Goal: Information Seeking & Learning: Learn about a topic

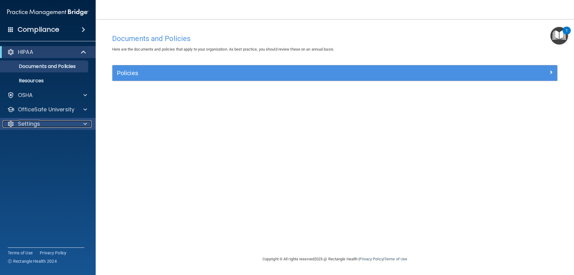
click at [41, 123] on div "Settings" at bounding box center [40, 123] width 74 height 7
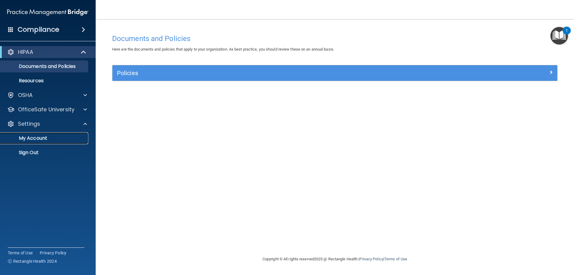
click at [38, 136] on p "My Account" at bounding box center [45, 138] width 82 height 6
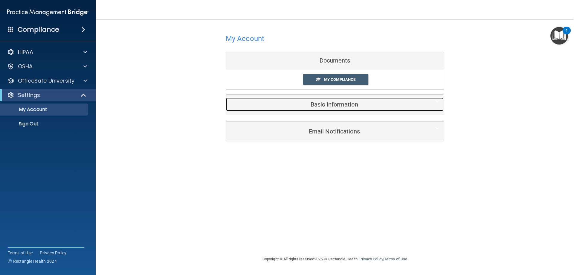
click at [331, 106] on h5 "Basic Information" at bounding box center [325, 104] width 190 height 7
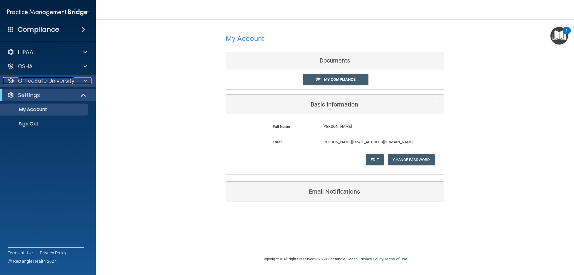
click at [48, 78] on p "OfficeSafe University" at bounding box center [46, 80] width 57 height 7
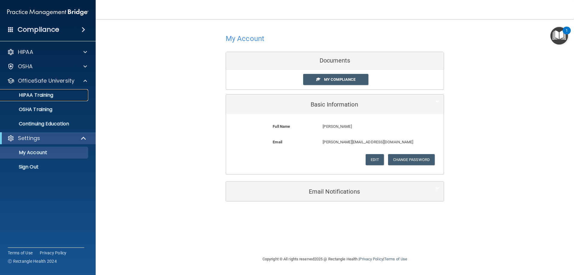
click at [67, 100] on link "HIPAA Training" at bounding box center [41, 95] width 94 height 12
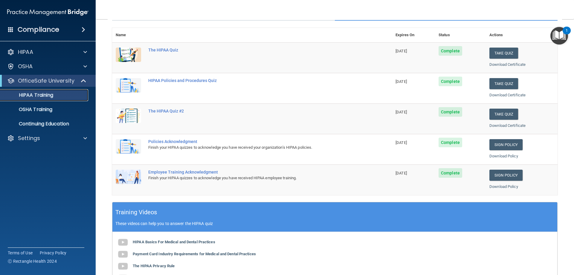
scroll to position [60, 0]
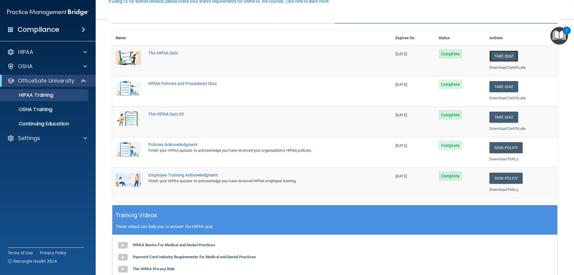
click at [504, 54] on button "Take Quiz" at bounding box center [503, 56] width 29 height 11
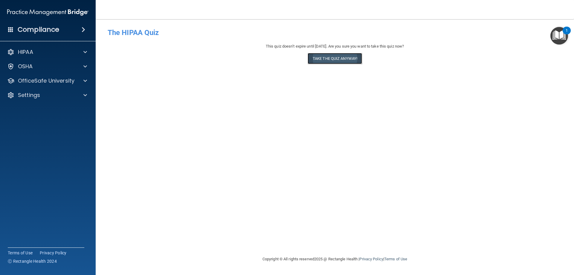
click at [351, 58] on button "Take the quiz anyway!" at bounding box center [335, 58] width 54 height 11
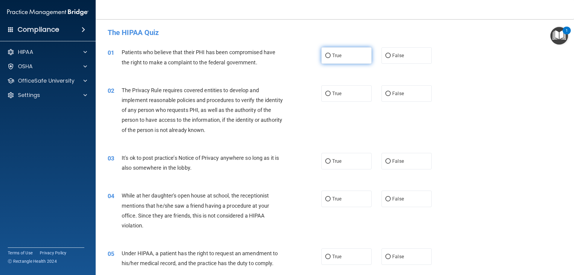
click at [363, 56] on label "True" at bounding box center [346, 55] width 50 height 16
click at [331, 56] on input "True" at bounding box center [327, 56] width 5 height 4
radio input "true"
click at [352, 88] on label "True" at bounding box center [346, 93] width 50 height 16
click at [331, 91] on input "True" at bounding box center [327, 93] width 5 height 4
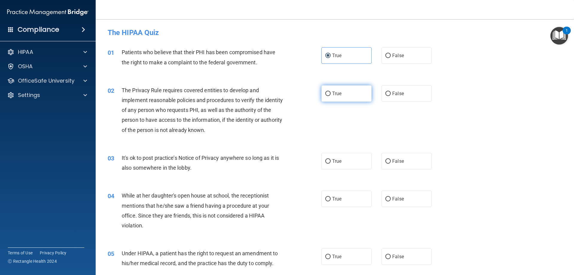
radio input "true"
click at [392, 153] on label "False" at bounding box center [406, 161] width 50 height 16
click at [391, 159] on input "False" at bounding box center [387, 161] width 5 height 4
radio input "true"
click at [398, 196] on span "False" at bounding box center [398, 199] width 12 height 6
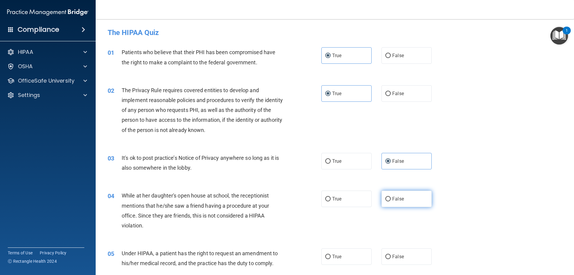
click at [391, 197] on input "False" at bounding box center [387, 199] width 5 height 4
radio input "true"
click at [401, 257] on label "False" at bounding box center [406, 256] width 50 height 16
click at [391, 257] on input "False" at bounding box center [387, 256] width 5 height 4
radio input "true"
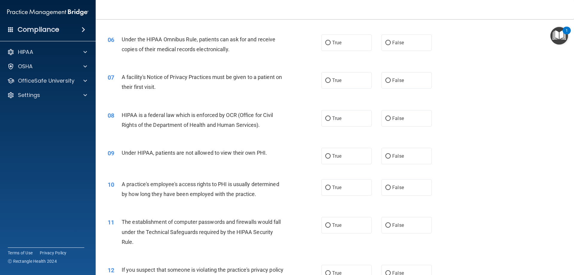
scroll to position [239, 0]
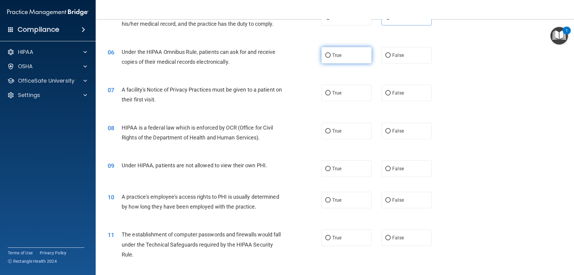
click at [347, 62] on label "True" at bounding box center [346, 55] width 50 height 16
click at [331, 58] on input "True" at bounding box center [327, 55] width 5 height 4
radio input "true"
click at [349, 97] on label "True" at bounding box center [346, 93] width 50 height 16
click at [331, 95] on input "True" at bounding box center [327, 93] width 5 height 4
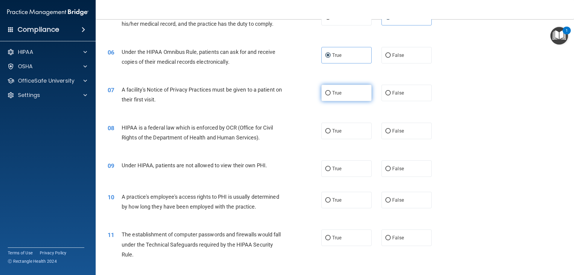
radio input "true"
click at [352, 124] on label "True" at bounding box center [346, 131] width 50 height 16
click at [331, 129] on input "True" at bounding box center [327, 131] width 5 height 4
radio input "true"
click at [399, 169] on span "False" at bounding box center [398, 169] width 12 height 6
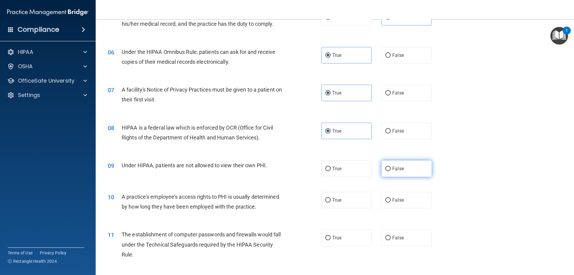
click at [391, 169] on input "False" at bounding box center [387, 169] width 5 height 4
radio input "true"
click at [403, 194] on label "False" at bounding box center [406, 200] width 50 height 16
click at [391, 198] on input "False" at bounding box center [387, 200] width 5 height 4
radio input "true"
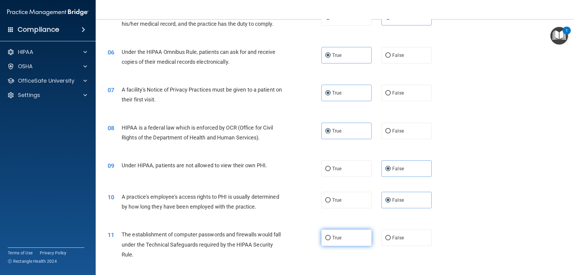
click at [344, 230] on label "True" at bounding box center [346, 237] width 50 height 16
click at [331, 236] on input "True" at bounding box center [327, 238] width 5 height 4
radio input "true"
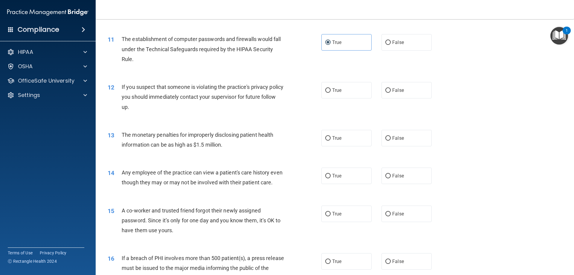
scroll to position [448, 0]
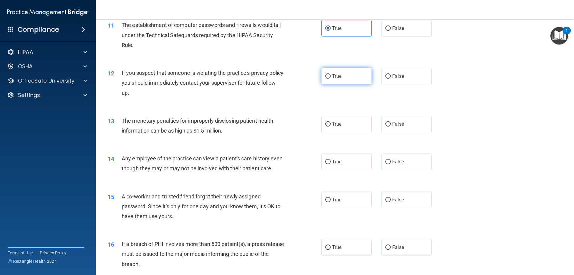
click at [347, 82] on label "True" at bounding box center [346, 76] width 50 height 16
click at [331, 79] on input "True" at bounding box center [327, 76] width 5 height 4
radio input "true"
click at [350, 128] on label "True" at bounding box center [346, 124] width 50 height 16
click at [331, 126] on input "True" at bounding box center [327, 124] width 5 height 4
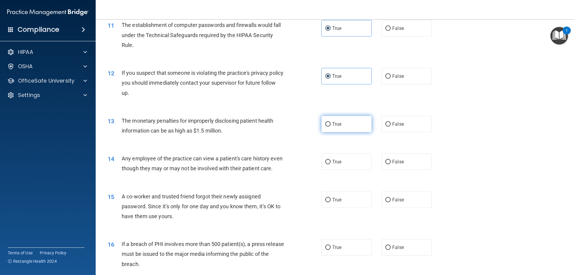
radio input "true"
click at [397, 166] on label "False" at bounding box center [406, 161] width 50 height 16
click at [391, 164] on input "False" at bounding box center [387, 162] width 5 height 4
radio input "true"
click at [401, 208] on label "False" at bounding box center [406, 199] width 50 height 16
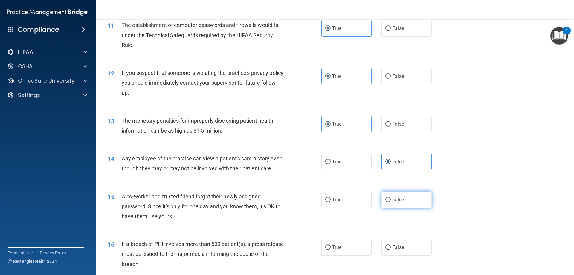
click at [391, 202] on input "False" at bounding box center [387, 200] width 5 height 4
radio input "true"
click at [364, 255] on label "True" at bounding box center [346, 247] width 50 height 16
click at [331, 250] on input "True" at bounding box center [327, 247] width 5 height 4
radio input "true"
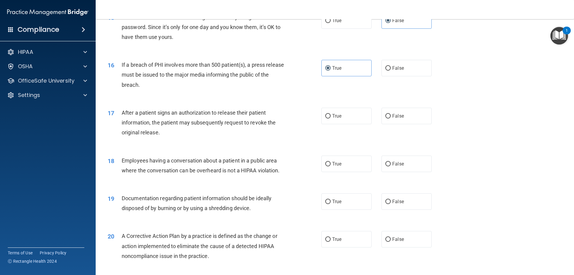
scroll to position [628, 0]
click at [338, 124] on label "True" at bounding box center [346, 115] width 50 height 16
click at [331, 118] on input "True" at bounding box center [327, 116] width 5 height 4
radio input "true"
click at [395, 166] on span "False" at bounding box center [398, 164] width 12 height 6
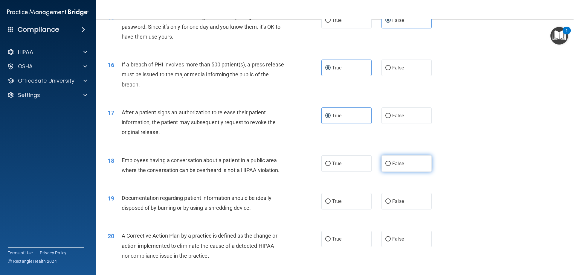
click at [391, 166] on input "False" at bounding box center [387, 163] width 5 height 4
radio input "true"
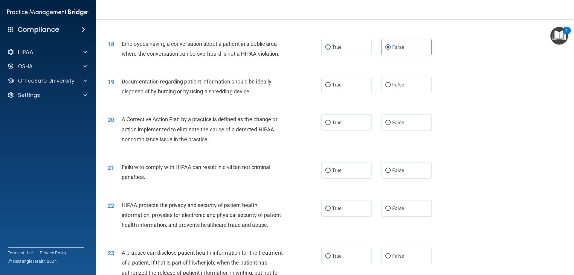
scroll to position [747, 0]
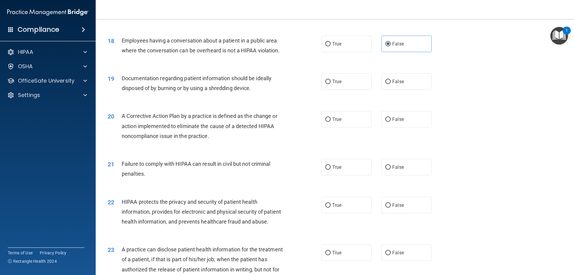
drag, startPoint x: 348, startPoint y: 179, endPoint x: 352, endPoint y: 138, distance: 41.7
click at [348, 175] on label "True" at bounding box center [346, 167] width 50 height 16
click at [331, 170] on input "True" at bounding box center [327, 167] width 5 height 4
radio input "true"
click at [352, 127] on label "True" at bounding box center [346, 119] width 50 height 16
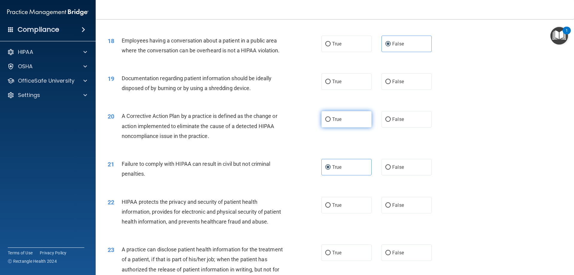
click at [331, 122] on input "True" at bounding box center [327, 119] width 5 height 4
radio input "true"
click at [346, 86] on label "True" at bounding box center [346, 81] width 50 height 16
click at [331, 84] on input "True" at bounding box center [327, 82] width 5 height 4
radio input "true"
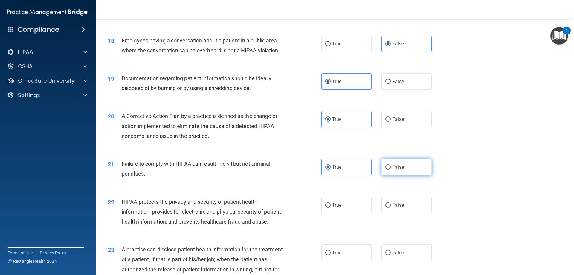
click at [398, 170] on span "False" at bounding box center [398, 167] width 12 height 6
click at [391, 170] on input "False" at bounding box center [387, 167] width 5 height 4
radio input "true"
radio input "false"
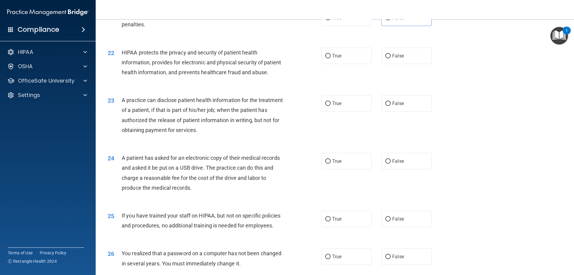
scroll to position [897, 0]
click at [346, 111] on label "True" at bounding box center [346, 103] width 50 height 16
click at [331, 106] on input "True" at bounding box center [327, 103] width 5 height 4
radio input "true"
click at [345, 63] on label "True" at bounding box center [346, 55] width 50 height 16
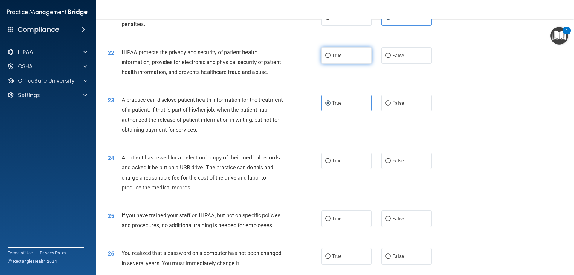
click at [331, 58] on input "True" at bounding box center [327, 56] width 5 height 4
radio input "true"
click at [392, 106] on span "False" at bounding box center [398, 103] width 12 height 6
click at [391, 106] on input "False" at bounding box center [387, 103] width 5 height 4
radio input "true"
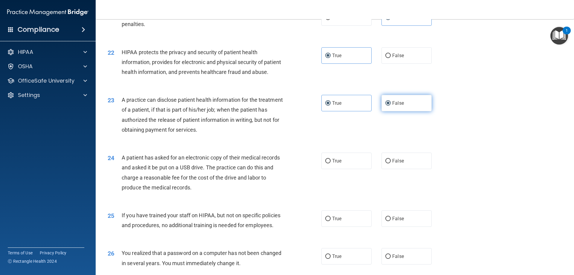
radio input "false"
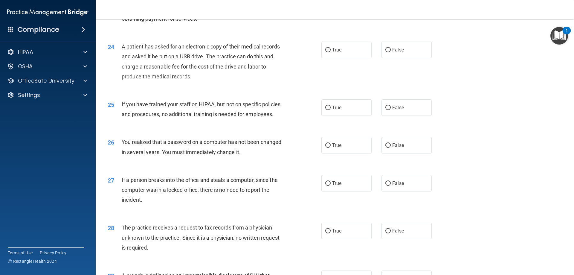
scroll to position [1016, 0]
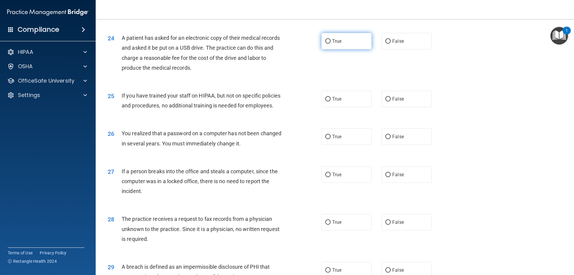
click at [337, 44] on span "True" at bounding box center [336, 41] width 9 height 6
click at [331, 44] on input "True" at bounding box center [327, 41] width 5 height 4
radio input "true"
click at [400, 107] on label "False" at bounding box center [406, 99] width 50 height 16
click at [391, 101] on input "False" at bounding box center [387, 99] width 5 height 4
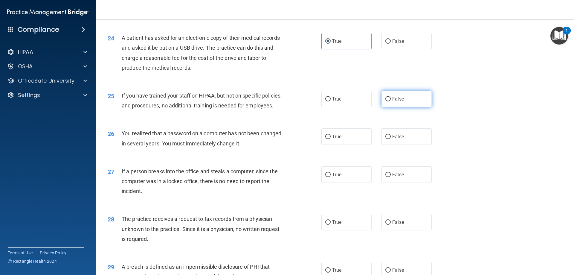
radio input "true"
click at [357, 145] on label "True" at bounding box center [346, 136] width 50 height 16
click at [331, 139] on input "True" at bounding box center [327, 137] width 5 height 4
radio input "true"
click at [389, 183] on label "False" at bounding box center [406, 174] width 50 height 16
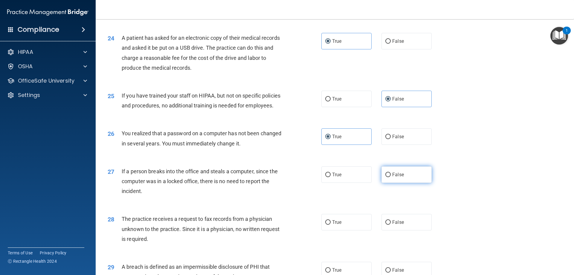
click at [389, 177] on input "False" at bounding box center [387, 174] width 5 height 4
radio input "true"
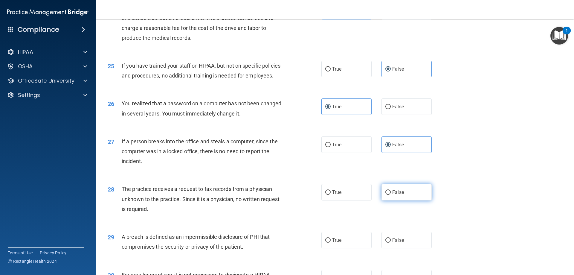
click at [394, 200] on label "False" at bounding box center [406, 192] width 50 height 16
click at [391, 195] on input "False" at bounding box center [387, 192] width 5 height 4
radio input "true"
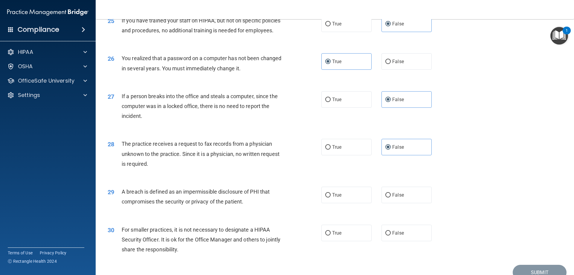
scroll to position [1106, 0]
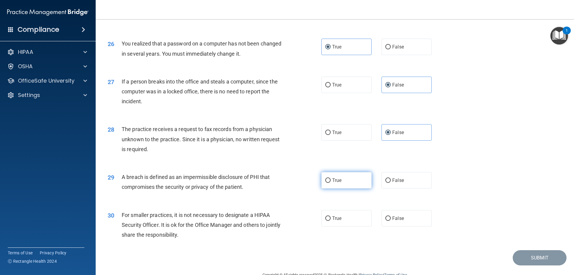
click at [353, 188] on label "True" at bounding box center [346, 180] width 50 height 16
click at [331, 183] on input "True" at bounding box center [327, 180] width 5 height 4
radio input "true"
click at [406, 226] on label "False" at bounding box center [406, 218] width 50 height 16
click at [391, 221] on input "False" at bounding box center [387, 218] width 5 height 4
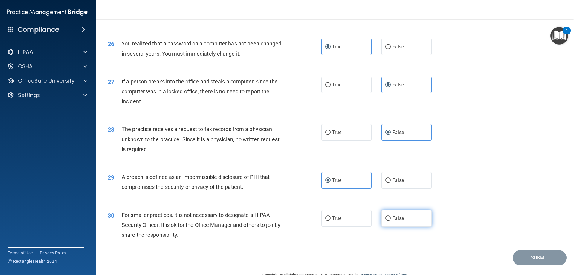
radio input "true"
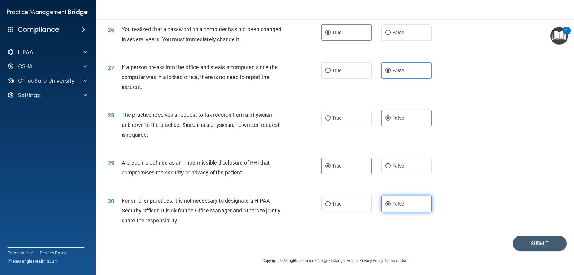
scroll to position [1140, 0]
click at [551, 217] on div "30 For smaller practices, it is not necessary to designate a HIPAA Security Off…" at bounding box center [334, 212] width 463 height 48
click at [532, 247] on button "Submit" at bounding box center [540, 243] width 54 height 15
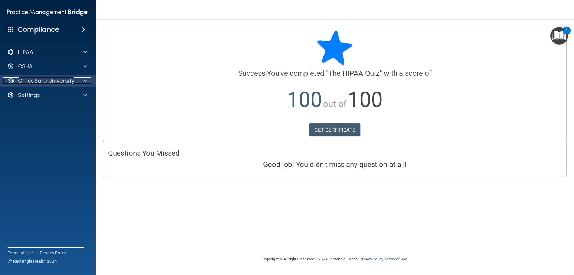
click at [81, 78] on div at bounding box center [84, 80] width 15 height 7
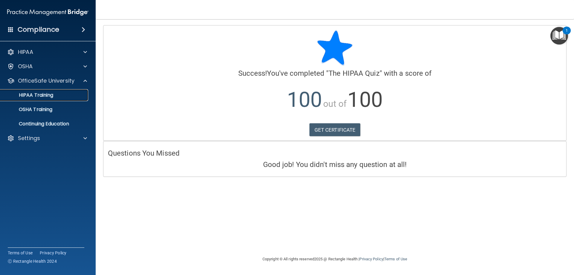
click at [70, 96] on div "HIPAA Training" at bounding box center [45, 95] width 82 height 6
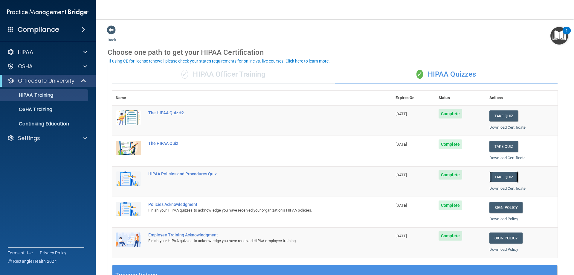
click at [500, 175] on button "Take Quiz" at bounding box center [503, 176] width 29 height 11
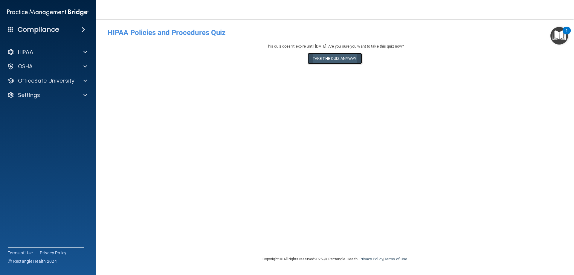
click at [343, 57] on button "Take the quiz anyway!" at bounding box center [335, 58] width 54 height 11
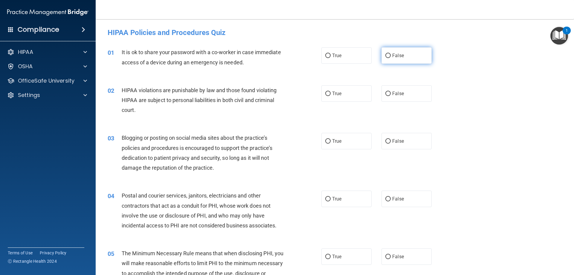
click at [406, 55] on label "False" at bounding box center [406, 55] width 50 height 16
click at [391, 55] on input "False" at bounding box center [387, 56] width 5 height 4
radio input "true"
click at [352, 90] on label "True" at bounding box center [346, 93] width 50 height 16
click at [331, 91] on input "True" at bounding box center [327, 93] width 5 height 4
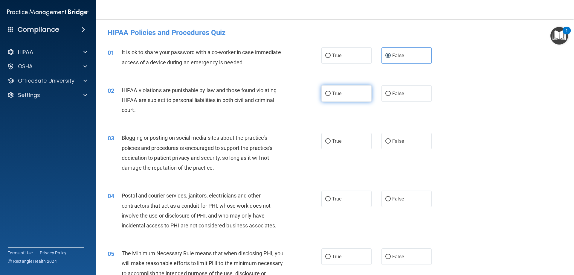
radio input "true"
drag, startPoint x: 406, startPoint y: 141, endPoint x: 388, endPoint y: 150, distance: 19.7
click at [406, 141] on label "False" at bounding box center [406, 141] width 50 height 16
click at [391, 141] on input "False" at bounding box center [387, 141] width 5 height 4
radio input "true"
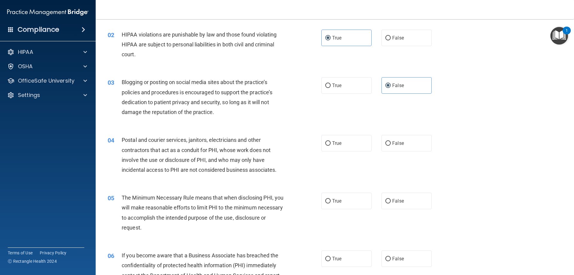
scroll to position [60, 0]
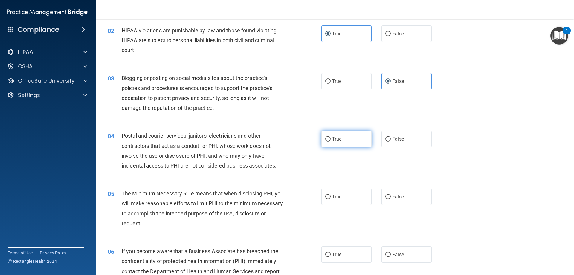
click at [343, 139] on label "True" at bounding box center [346, 139] width 50 height 16
click at [331, 139] on input "True" at bounding box center [327, 139] width 5 height 4
radio input "true"
click at [347, 198] on label "True" at bounding box center [346, 196] width 50 height 16
click at [331, 198] on input "True" at bounding box center [327, 197] width 5 height 4
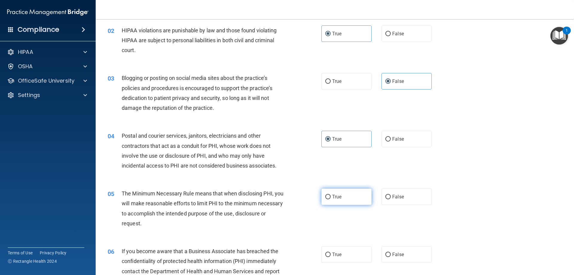
radio input "true"
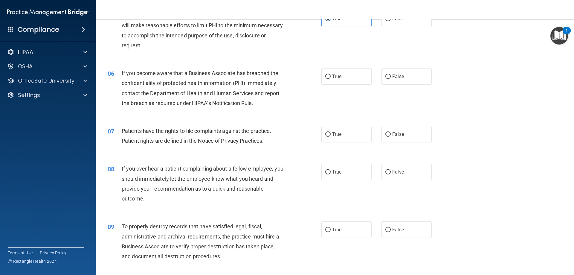
scroll to position [239, 0]
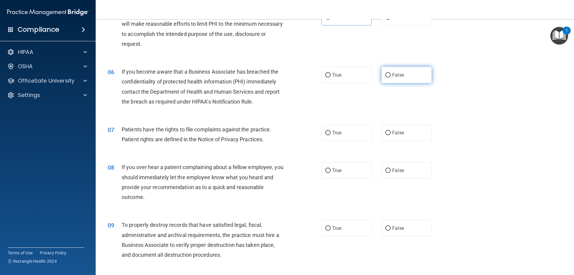
click at [409, 72] on label "False" at bounding box center [406, 75] width 50 height 16
click at [391, 73] on input "False" at bounding box center [387, 75] width 5 height 4
radio input "true"
click at [338, 136] on label "True" at bounding box center [346, 132] width 50 height 16
click at [331, 135] on input "True" at bounding box center [327, 133] width 5 height 4
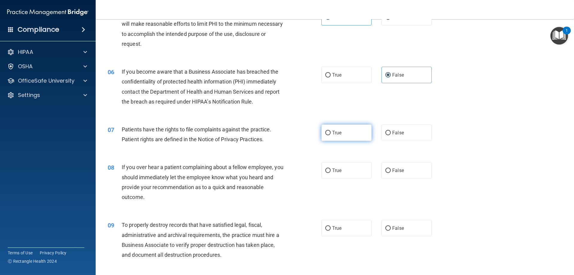
radio input "true"
click at [400, 175] on label "False" at bounding box center [406, 170] width 50 height 16
click at [391, 173] on input "False" at bounding box center [387, 170] width 5 height 4
radio input "true"
click at [413, 227] on label "False" at bounding box center [406, 228] width 50 height 16
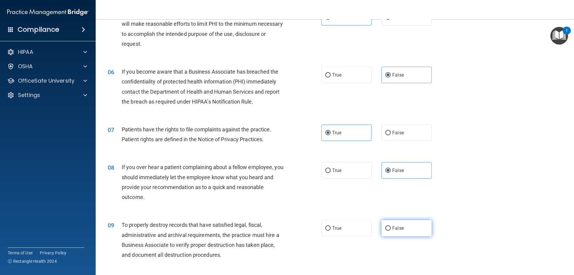
click at [391, 227] on input "False" at bounding box center [387, 228] width 5 height 4
radio input "true"
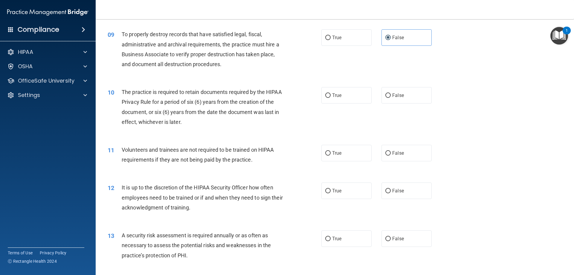
scroll to position [448, 0]
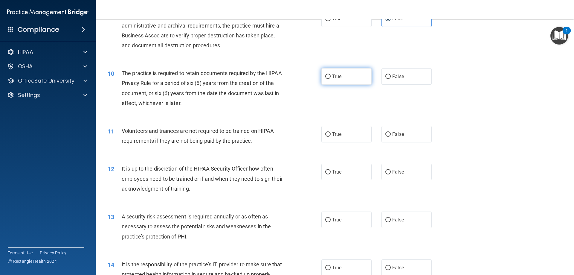
click at [343, 75] on label "True" at bounding box center [346, 76] width 50 height 16
click at [331, 75] on input "True" at bounding box center [327, 76] width 5 height 4
radio input "true"
click at [401, 128] on label "False" at bounding box center [406, 134] width 50 height 16
click at [391, 132] on input "False" at bounding box center [387, 134] width 5 height 4
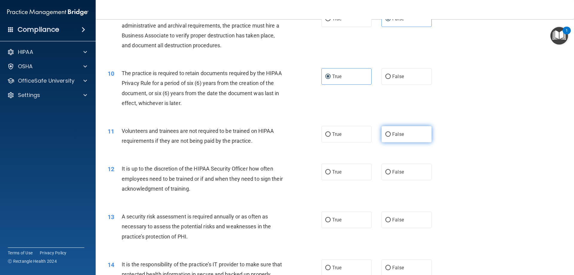
radio input "true"
click at [350, 170] on label "True" at bounding box center [346, 172] width 50 height 16
click at [331, 170] on input "True" at bounding box center [327, 172] width 5 height 4
radio input "true"
click at [417, 173] on label "False" at bounding box center [406, 172] width 50 height 16
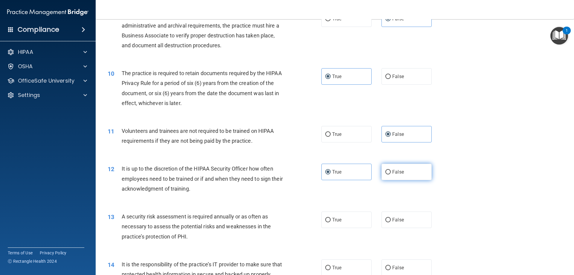
click at [391, 173] on input "False" at bounding box center [387, 172] width 5 height 4
radio input "true"
radio input "false"
click at [353, 217] on label "True" at bounding box center [346, 219] width 50 height 16
click at [331, 218] on input "True" at bounding box center [327, 220] width 5 height 4
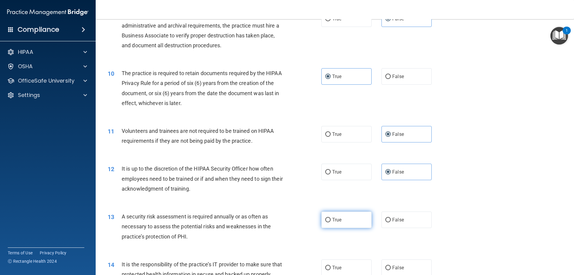
radio input "true"
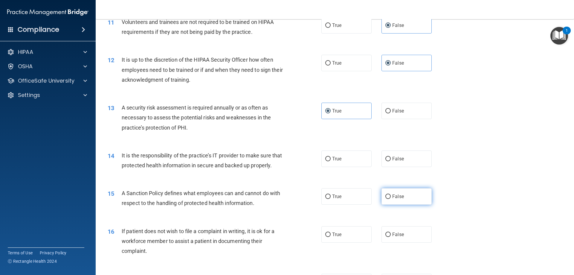
scroll to position [568, 0]
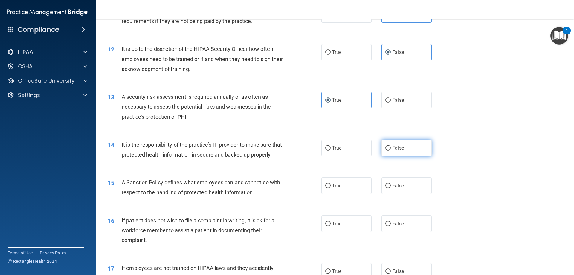
click at [403, 149] on label "False" at bounding box center [406, 148] width 50 height 16
click at [391, 149] on input "False" at bounding box center [387, 148] width 5 height 4
radio input "true"
click at [404, 193] on label "False" at bounding box center [406, 185] width 50 height 16
click at [391, 188] on input "False" at bounding box center [387, 186] width 5 height 4
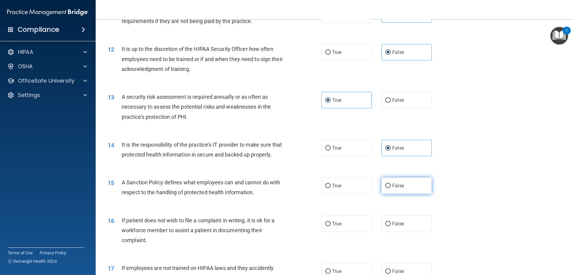
radio input "true"
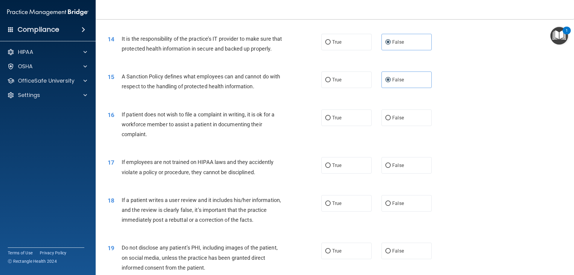
scroll to position [688, 0]
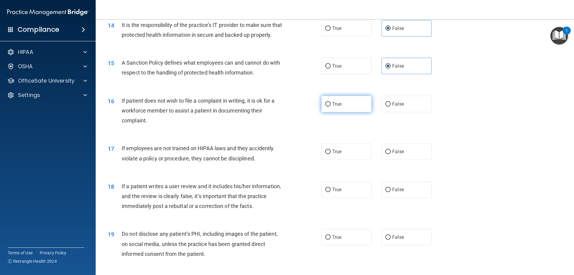
click at [346, 112] on label "True" at bounding box center [346, 104] width 50 height 16
click at [331, 106] on input "True" at bounding box center [327, 104] width 5 height 4
radio input "true"
click at [418, 160] on label "False" at bounding box center [406, 151] width 50 height 16
click at [391, 154] on input "False" at bounding box center [387, 151] width 5 height 4
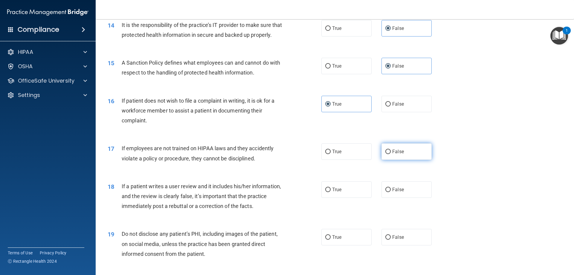
radio input "true"
click at [417, 194] on label "False" at bounding box center [406, 189] width 50 height 16
click at [391, 192] on input "False" at bounding box center [387, 189] width 5 height 4
radio input "true"
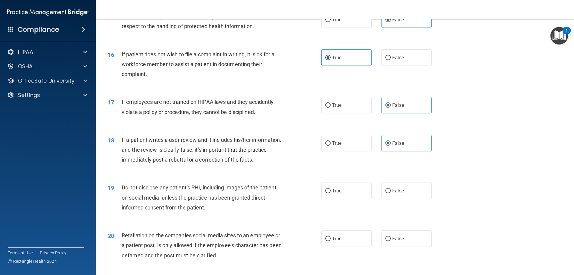
scroll to position [747, 0]
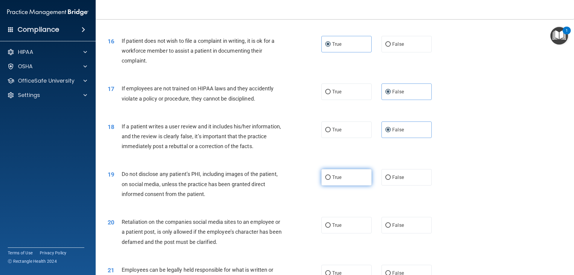
click at [364, 185] on label "True" at bounding box center [346, 177] width 50 height 16
click at [331, 180] on input "True" at bounding box center [327, 177] width 5 height 4
radio input "true"
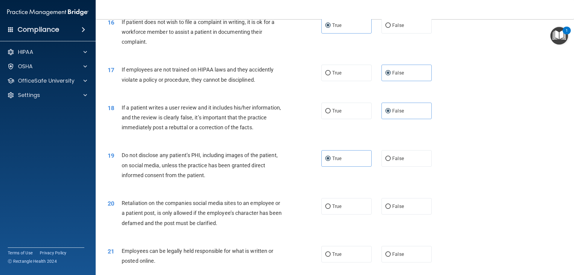
scroll to position [837, 0]
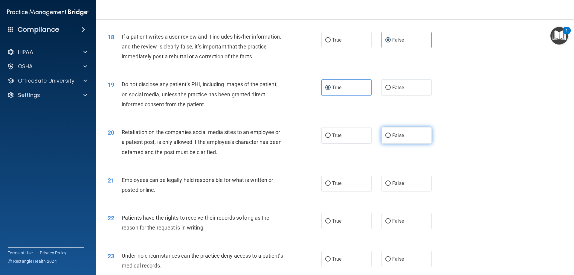
click at [418, 143] on label "False" at bounding box center [406, 135] width 50 height 16
click at [391, 138] on input "False" at bounding box center [387, 135] width 5 height 4
radio input "true"
click at [355, 191] on label "True" at bounding box center [346, 183] width 50 height 16
click at [331, 186] on input "True" at bounding box center [327, 183] width 5 height 4
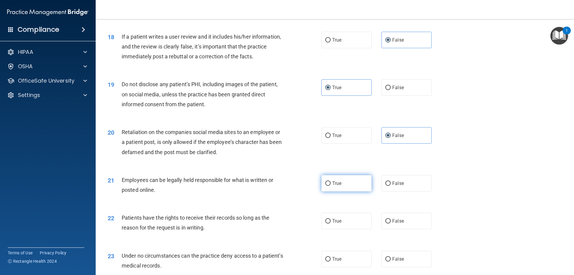
radio input "true"
click at [406, 229] on label "False" at bounding box center [406, 221] width 50 height 16
click at [391, 223] on input "False" at bounding box center [387, 221] width 5 height 4
radio input "true"
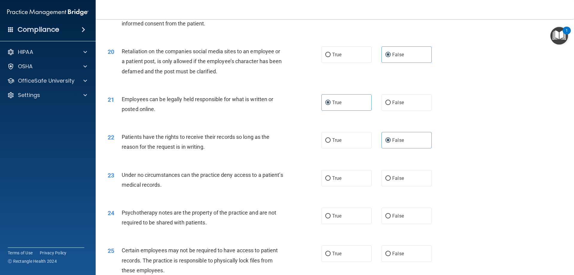
scroll to position [927, 0]
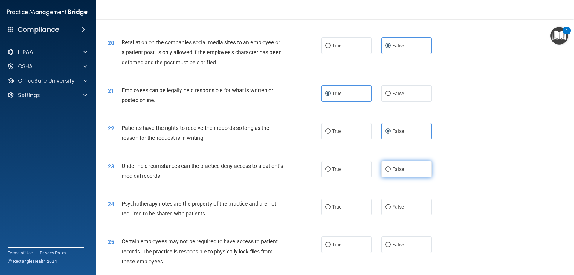
click at [398, 172] on span "False" at bounding box center [398, 169] width 12 height 6
click at [391, 172] on input "False" at bounding box center [387, 169] width 5 height 4
radio input "true"
click at [354, 215] on label "True" at bounding box center [346, 206] width 50 height 16
click at [331, 209] on input "True" at bounding box center [327, 207] width 5 height 4
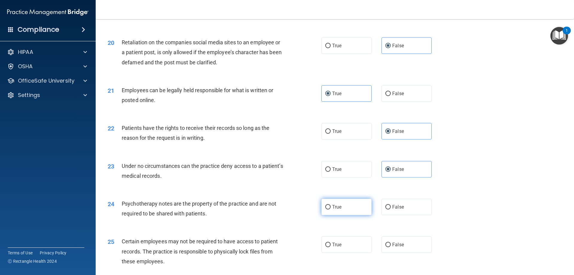
radio input "true"
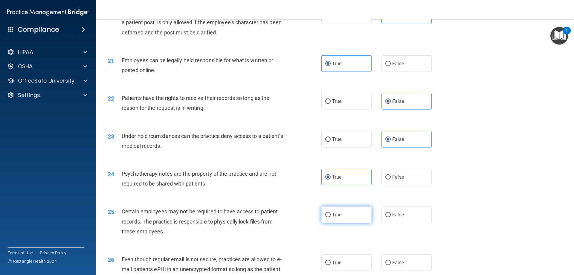
click at [346, 223] on label "True" at bounding box center [346, 214] width 50 height 16
click at [331, 217] on input "True" at bounding box center [327, 215] width 5 height 4
radio input "true"
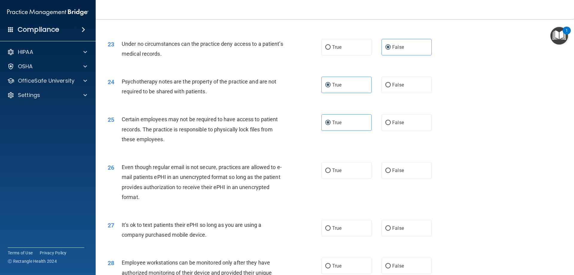
scroll to position [1076, 0]
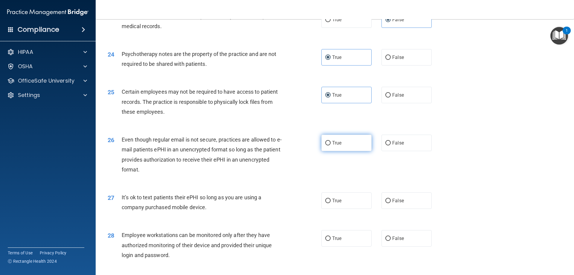
click at [344, 146] on label "True" at bounding box center [346, 143] width 50 height 16
click at [331, 145] on input "True" at bounding box center [327, 143] width 5 height 4
radio input "true"
click at [396, 209] on label "False" at bounding box center [406, 200] width 50 height 16
click at [391, 203] on input "False" at bounding box center [387, 200] width 5 height 4
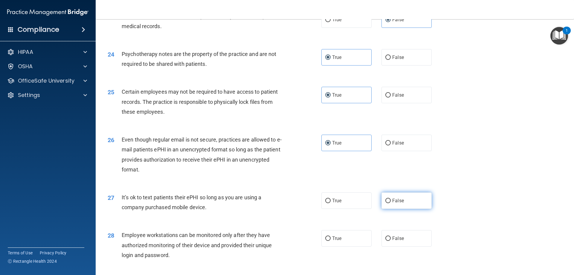
radio input "true"
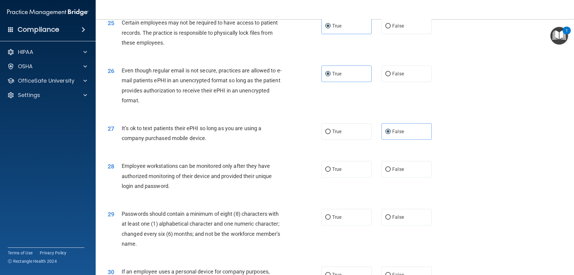
scroll to position [1166, 0]
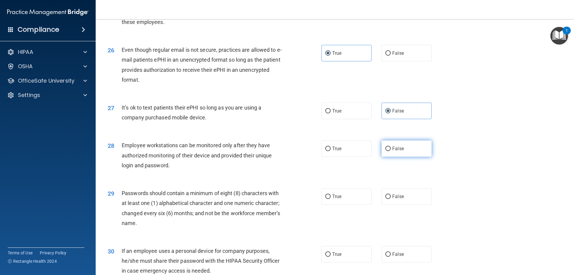
click at [385, 157] on label "False" at bounding box center [406, 148] width 50 height 16
click at [385, 151] on input "False" at bounding box center [387, 148] width 5 height 4
radio input "true"
click at [360, 202] on label "True" at bounding box center [346, 196] width 50 height 16
click at [331, 199] on input "True" at bounding box center [327, 196] width 5 height 4
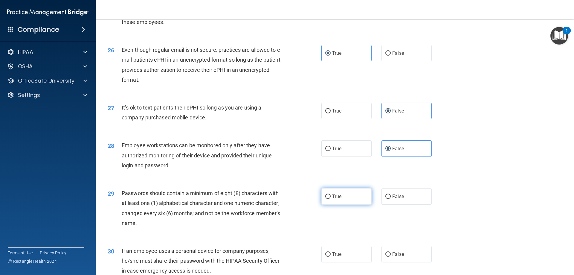
radio input "true"
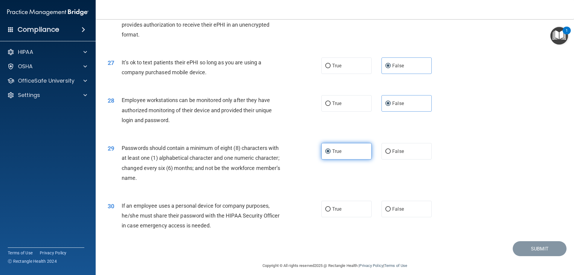
scroll to position [1226, 0]
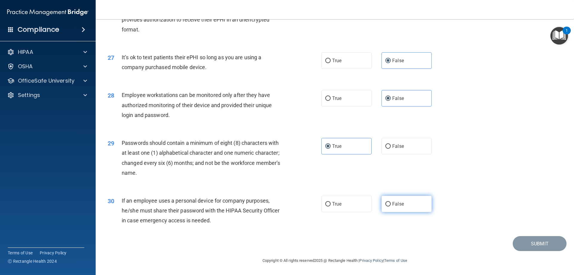
click at [385, 210] on label "False" at bounding box center [406, 204] width 50 height 16
click at [385, 206] on input "False" at bounding box center [387, 204] width 5 height 4
radio input "true"
click at [526, 242] on button "Submit" at bounding box center [540, 243] width 54 height 15
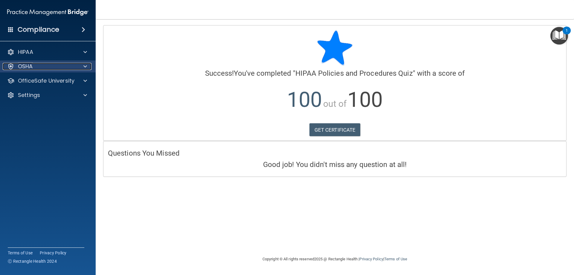
click at [57, 63] on div "OSHA" at bounding box center [40, 66] width 74 height 7
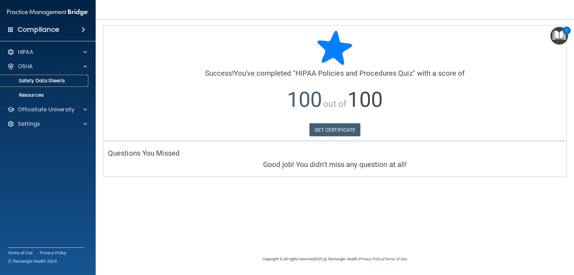
click at [54, 77] on link "Safety Data Sheets" at bounding box center [41, 81] width 94 height 12
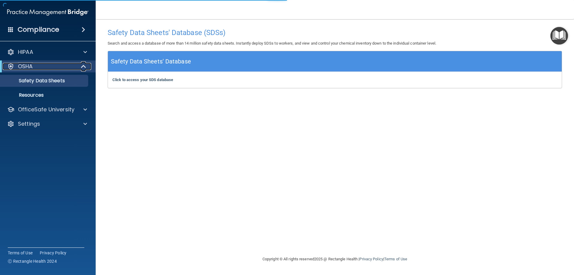
click at [73, 69] on div "OSHA" at bounding box center [40, 66] width 74 height 7
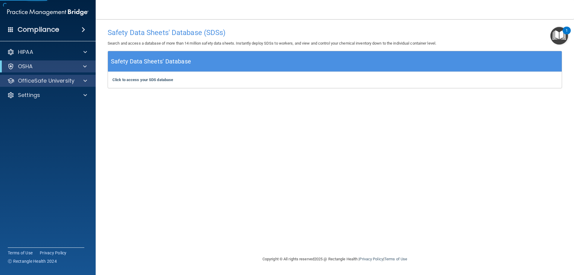
click at [73, 84] on div "OfficeSafe University" at bounding box center [48, 81] width 96 height 12
click at [48, 79] on p "OfficeSafe University" at bounding box center [46, 80] width 57 height 7
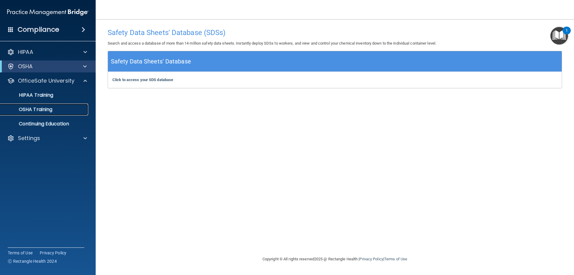
click at [39, 112] on p "OSHA Training" at bounding box center [28, 109] width 48 height 6
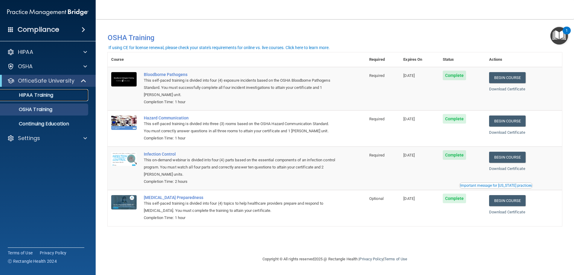
click at [60, 99] on link "HIPAA Training" at bounding box center [41, 95] width 94 height 12
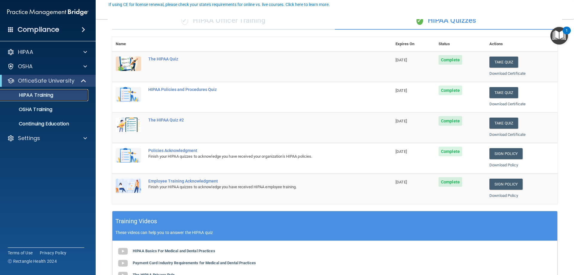
scroll to position [60, 0]
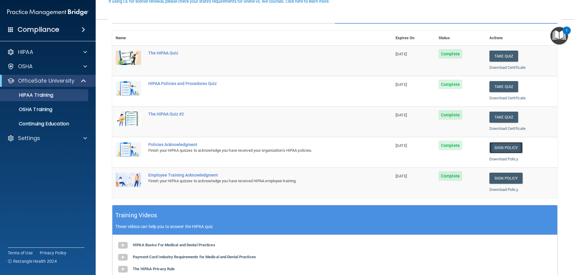
click at [493, 148] on link "Sign Policy" at bounding box center [505, 147] width 33 height 11
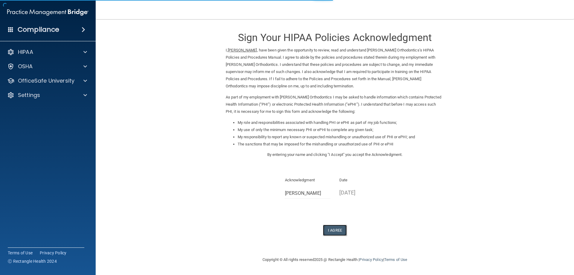
click at [337, 232] on button "I Agree" at bounding box center [335, 230] width 24 height 11
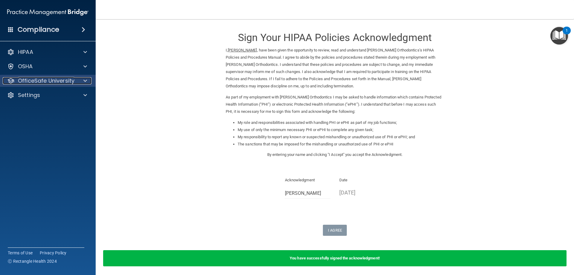
click at [68, 80] on p "OfficeSafe University" at bounding box center [46, 80] width 57 height 7
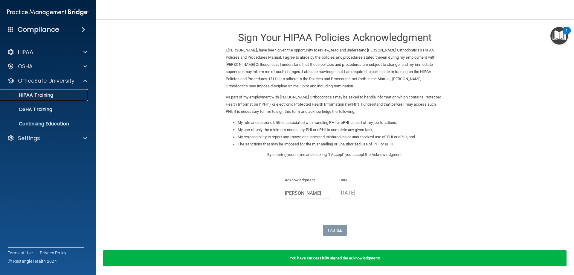
click at [52, 95] on p "HIPAA Training" at bounding box center [28, 95] width 49 height 6
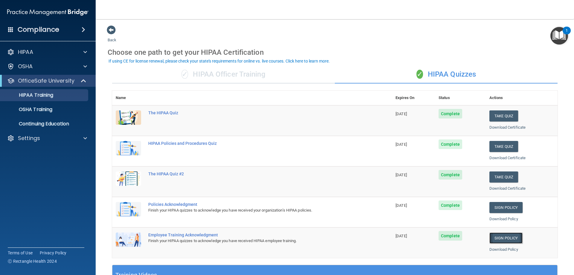
click at [502, 239] on link "Sign Policy" at bounding box center [505, 237] width 33 height 11
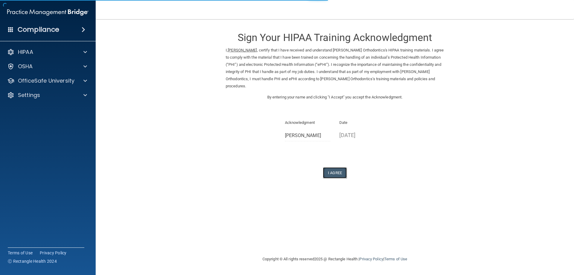
click at [340, 174] on button "I Agree" at bounding box center [335, 172] width 24 height 11
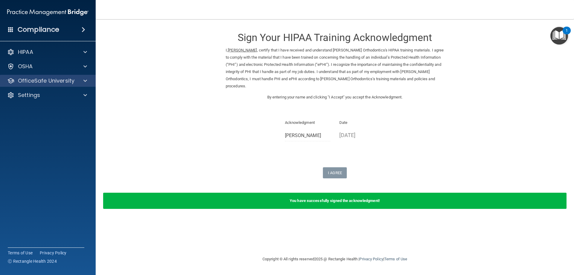
click at [71, 86] on div "OfficeSafe University" at bounding box center [48, 81] width 96 height 12
click at [78, 83] on div at bounding box center [84, 80] width 15 height 7
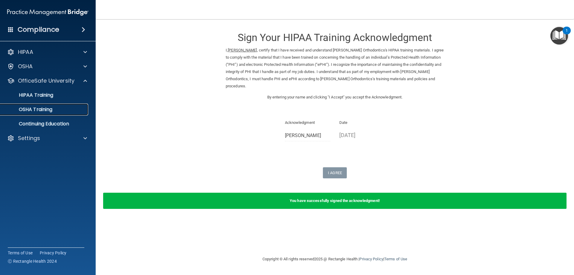
click at [64, 109] on div "OSHA Training" at bounding box center [45, 109] width 82 height 6
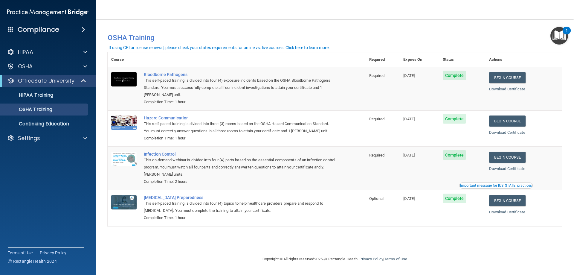
click at [532, 80] on div "Begin Course" at bounding box center [523, 77] width 69 height 11
click at [523, 75] on link "Begin Course" at bounding box center [507, 77] width 36 height 11
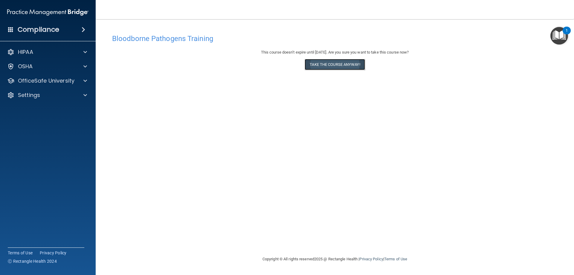
click at [349, 67] on button "Take the course anyway!" at bounding box center [335, 64] width 60 height 11
click at [273, 25] on main "Bloodborne Pathogens Training This course doesn’t expire until [DATE]. Are you …" at bounding box center [335, 147] width 478 height 256
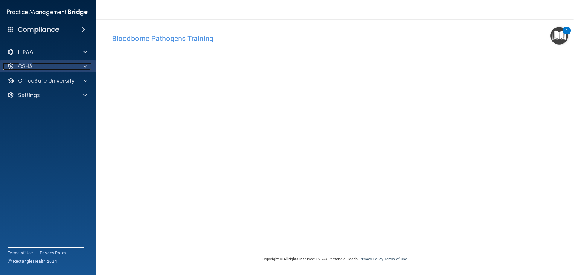
click at [80, 68] on div at bounding box center [84, 66] width 15 height 7
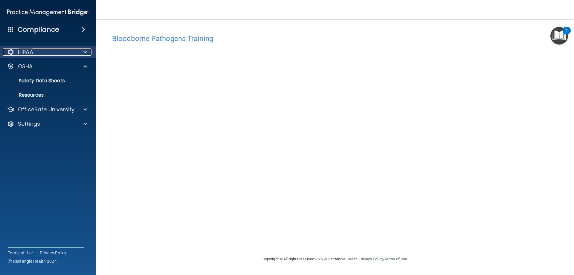
click at [83, 51] on div at bounding box center [84, 51] width 15 height 7
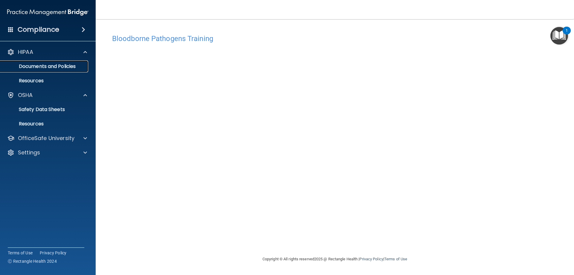
click at [67, 65] on p "Documents and Policies" at bounding box center [45, 66] width 82 height 6
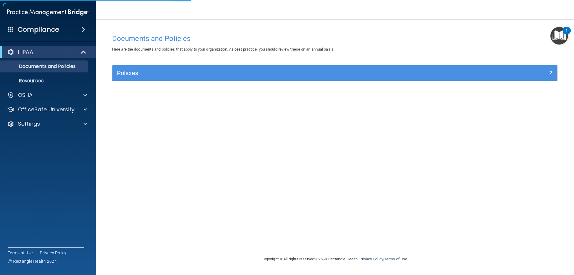
click at [75, 103] on div "HIPAA Documents and Policies Report an Incident Business Associates Emergency P…" at bounding box center [48, 89] width 96 height 91
click at [74, 109] on div "OfficeSafe University" at bounding box center [40, 109] width 74 height 7
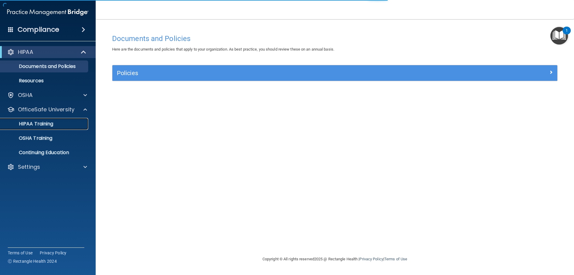
click at [75, 118] on link "HIPAA Training" at bounding box center [41, 124] width 94 height 12
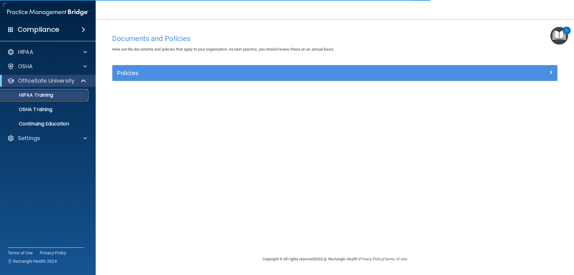
click at [60, 94] on div "HIPAA Training" at bounding box center [45, 95] width 82 height 6
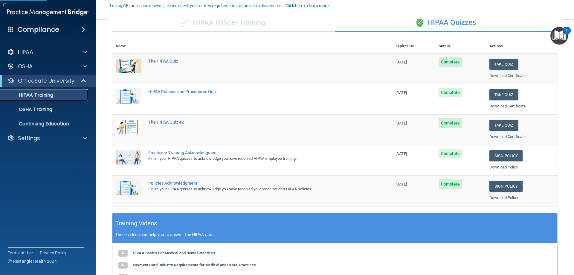
scroll to position [60, 0]
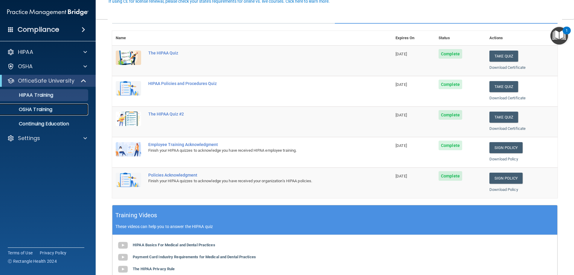
click at [54, 106] on link "OSHA Training" at bounding box center [41, 109] width 94 height 12
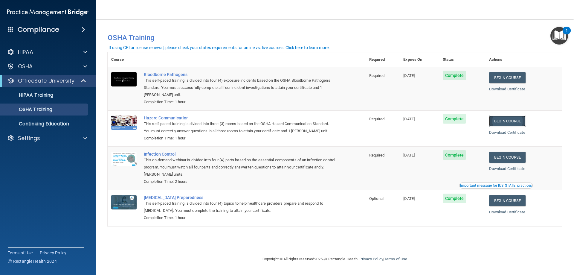
click at [512, 124] on link "Begin Course" at bounding box center [507, 120] width 36 height 11
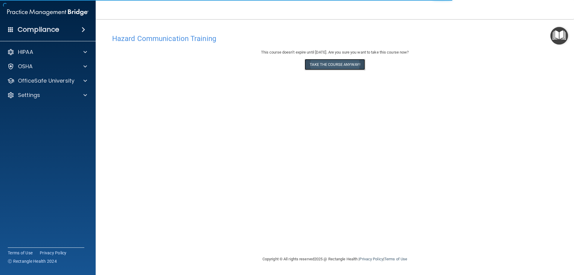
click at [353, 64] on button "Take the course anyway!" at bounding box center [335, 64] width 60 height 11
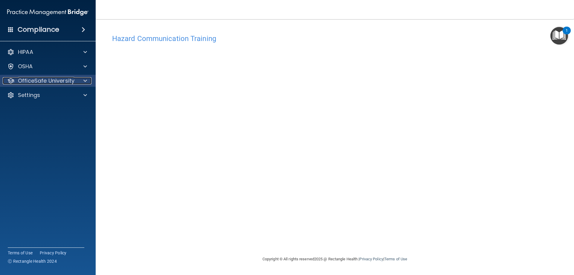
click at [88, 79] on div at bounding box center [84, 80] width 15 height 7
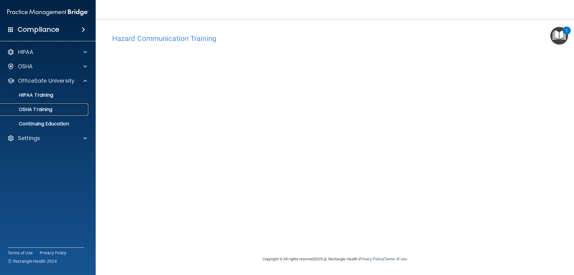
click at [76, 109] on div "OSHA Training" at bounding box center [45, 109] width 82 height 6
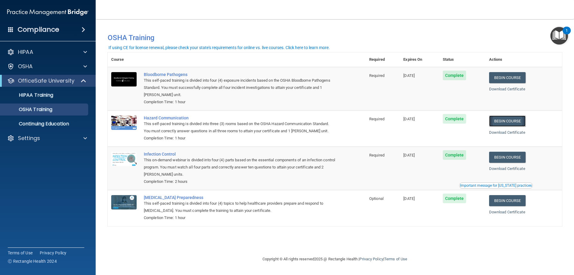
click at [505, 122] on link "Begin Course" at bounding box center [507, 120] width 36 height 11
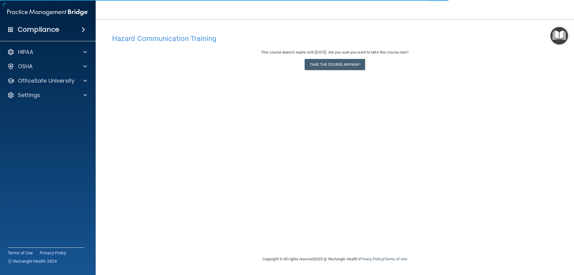
click at [332, 75] on div "Hazard Communication Training This course doesn’t expire until [DATE]. Are you …" at bounding box center [335, 143] width 454 height 224
click at [332, 71] on div "This course doesn’t expire until [DATE]. Are you sure you want to take this cou…" at bounding box center [334, 61] width 445 height 24
click at [332, 68] on button "Take the course anyway!" at bounding box center [335, 64] width 60 height 11
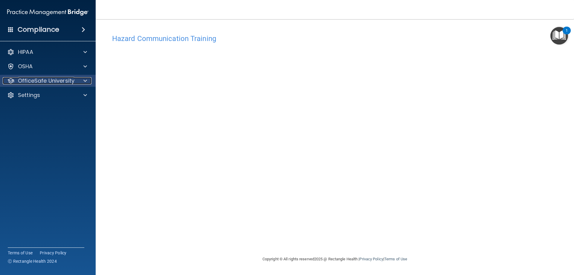
click at [79, 80] on div at bounding box center [84, 80] width 15 height 7
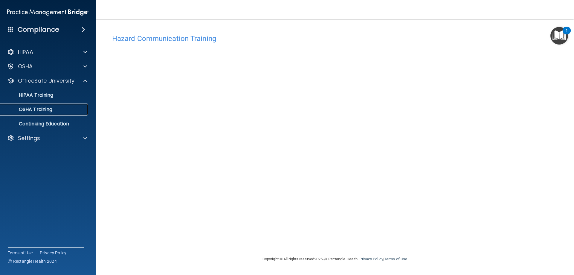
click at [67, 110] on div "OSHA Training" at bounding box center [45, 109] width 82 height 6
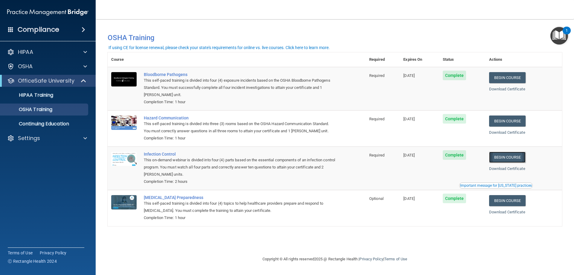
click at [521, 156] on link "Begin Course" at bounding box center [507, 157] width 36 height 11
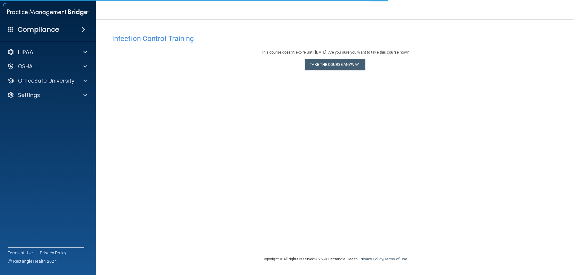
click at [341, 71] on div "This course doesn’t expire until [DATE]. Are you sure you want to take this cou…" at bounding box center [334, 61] width 445 height 24
click at [343, 68] on button "Take the course anyway!" at bounding box center [335, 64] width 60 height 11
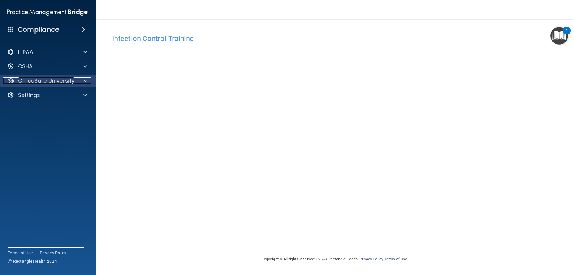
click at [63, 80] on p "OfficeSafe University" at bounding box center [46, 80] width 57 height 7
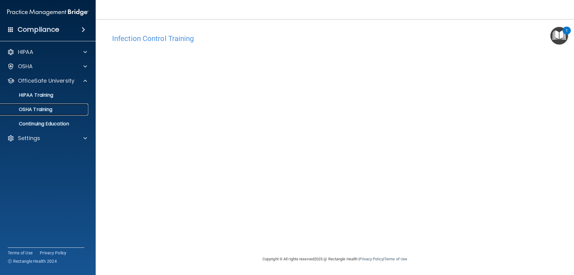
click at [54, 113] on link "OSHA Training" at bounding box center [41, 109] width 94 height 12
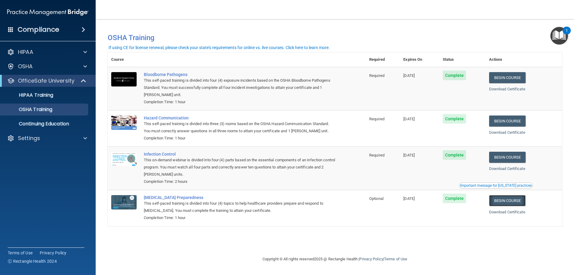
click at [518, 204] on link "Begin Course" at bounding box center [507, 200] width 36 height 11
click at [505, 170] on link "Download Certificate" at bounding box center [507, 168] width 36 height 4
click at [517, 87] on link "Download Certificate" at bounding box center [507, 89] width 36 height 4
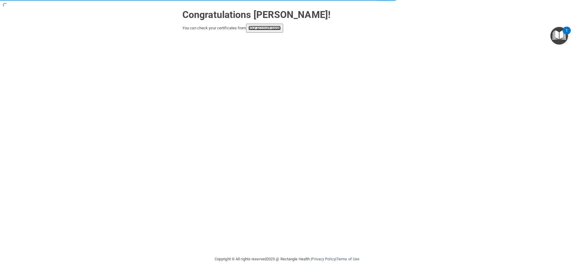
click at [281, 27] on link "your account page!" at bounding box center [264, 28] width 33 height 4
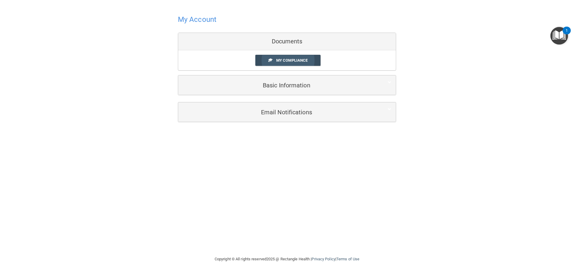
click at [305, 63] on link "My Compliance" at bounding box center [287, 60] width 65 height 11
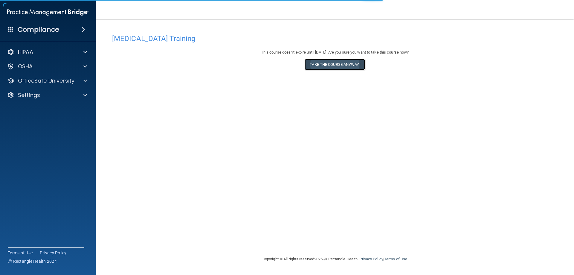
click at [341, 68] on button "Take the course anyway!" at bounding box center [335, 64] width 60 height 11
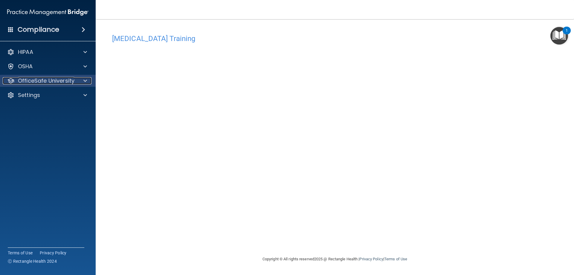
click at [73, 82] on p "OfficeSafe University" at bounding box center [46, 80] width 57 height 7
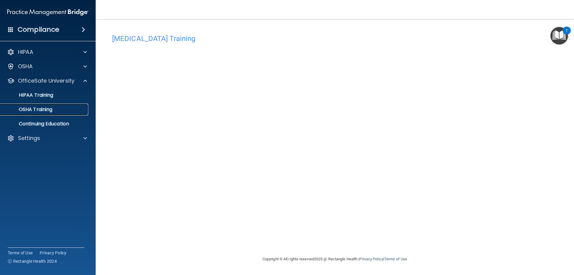
click at [64, 110] on div "OSHA Training" at bounding box center [45, 109] width 82 height 6
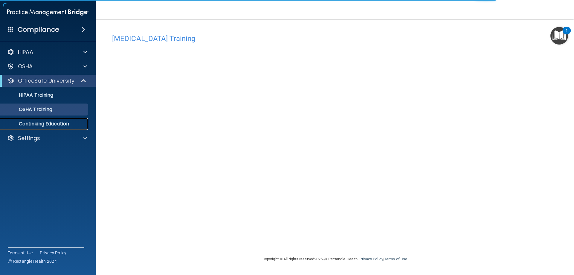
click at [57, 128] on link "Continuing Education" at bounding box center [41, 124] width 94 height 12
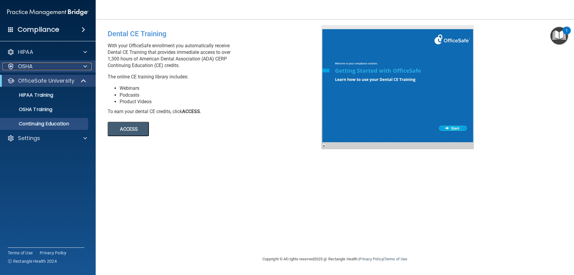
click at [56, 68] on div "OSHA" at bounding box center [40, 66] width 74 height 7
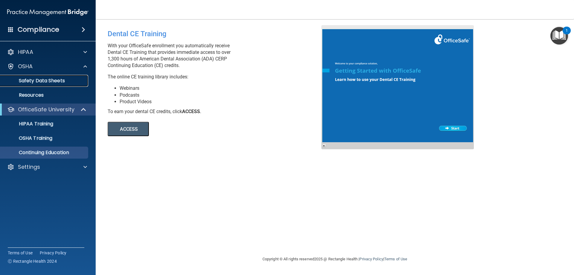
click at [71, 80] on p "Safety Data Sheets" at bounding box center [45, 81] width 82 height 6
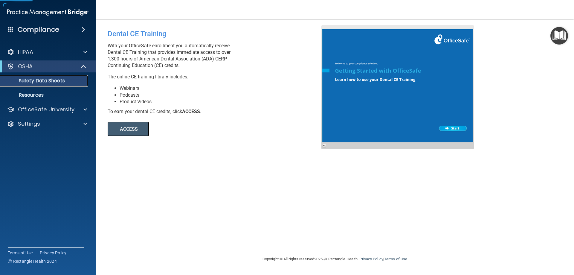
click at [54, 86] on link "Safety Data Sheets" at bounding box center [41, 81] width 94 height 12
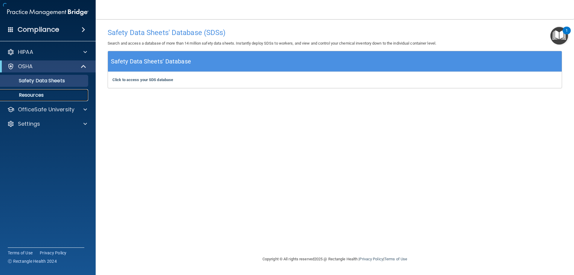
click at [68, 96] on p "Resources" at bounding box center [45, 95] width 82 height 6
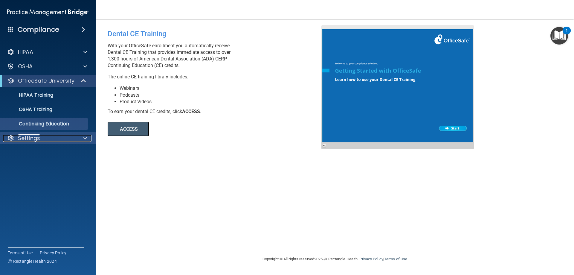
click at [59, 135] on div "Settings" at bounding box center [40, 138] width 74 height 7
click at [46, 155] on p "My Account" at bounding box center [45, 152] width 82 height 6
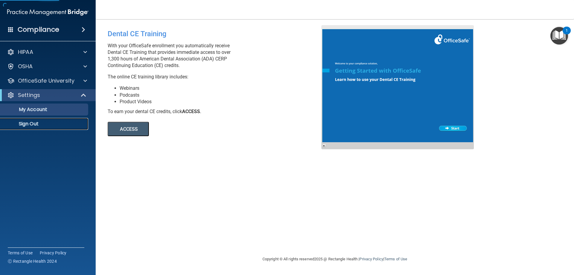
click at [32, 119] on link "Sign Out" at bounding box center [41, 124] width 94 height 12
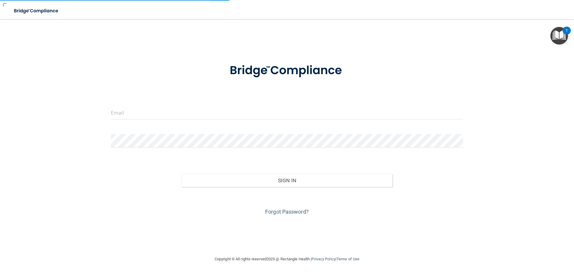
click at [33, 123] on div "Invalid email/password. You don't have permission to access that page. Sign In …" at bounding box center [287, 137] width 550 height 224
